Goal: Information Seeking & Learning: Find specific fact

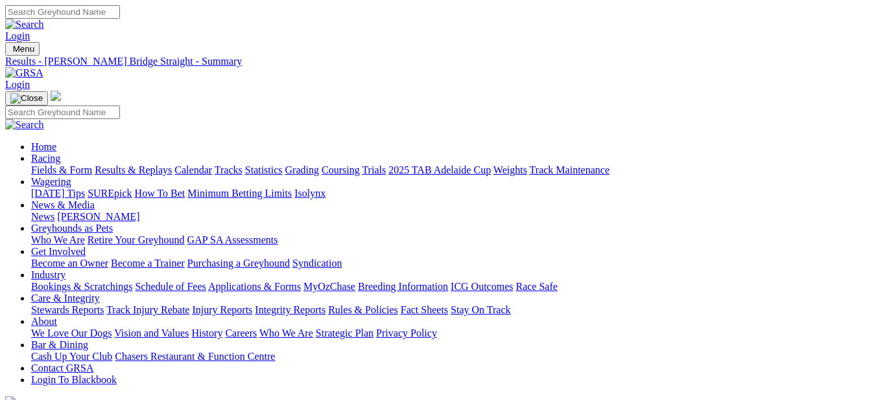
drag, startPoint x: 0, startPoint y: 0, endPoint x: 337, endPoint y: 244, distance: 416.2
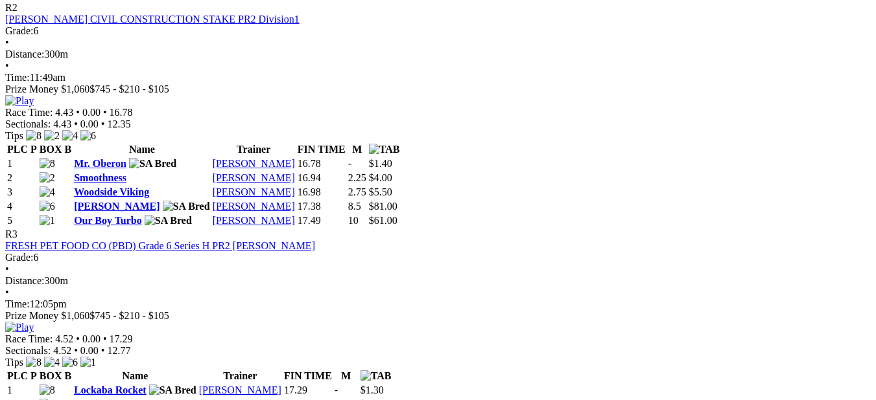
scroll to position [907, 0]
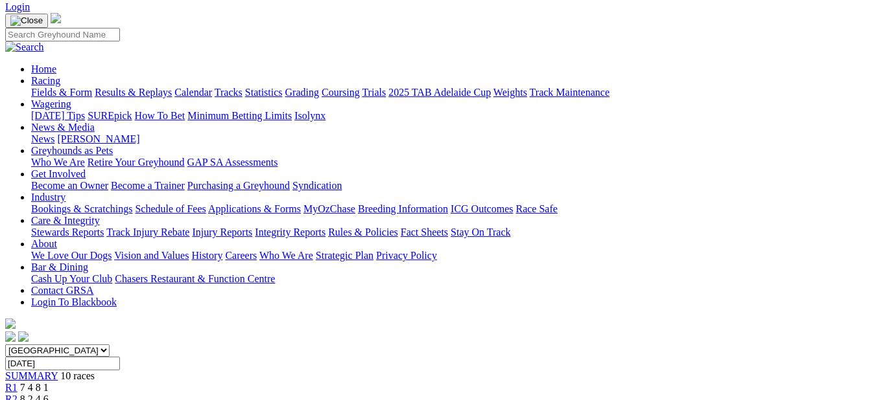
scroll to position [0, 0]
